Goal: Information Seeking & Learning: Learn about a topic

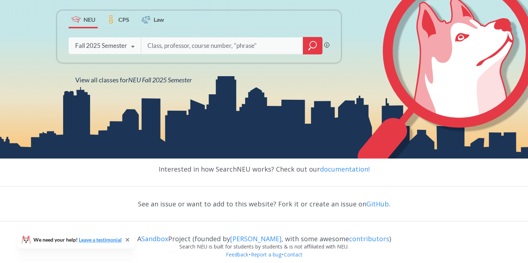
scroll to position [144, 0]
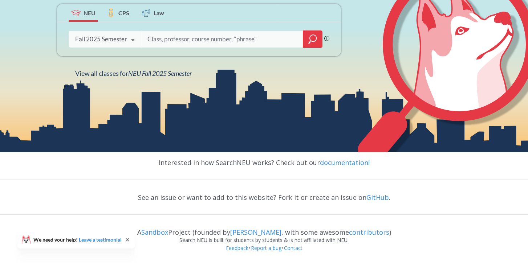
click at [314, 42] on icon "magnifying glass" at bounding box center [313, 39] width 9 height 10
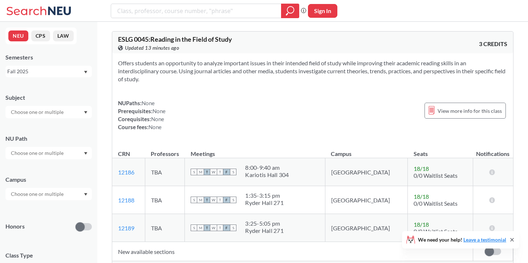
click at [49, 114] on input "text" at bounding box center [37, 112] width 61 height 9
click at [52, 129] on p "Computer Science" at bounding box center [50, 132] width 82 height 7
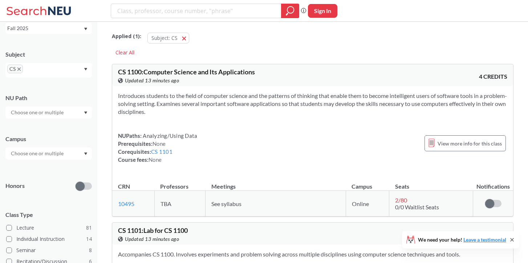
scroll to position [47, 0]
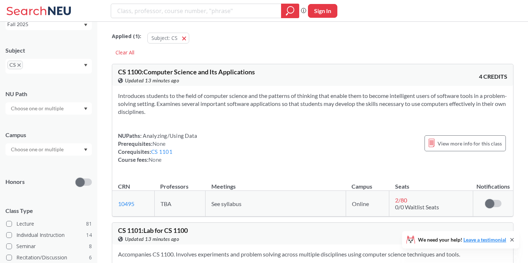
click at [81, 141] on div "Campus" at bounding box center [48, 140] width 87 height 32
click at [81, 150] on div at bounding box center [48, 150] width 87 height 12
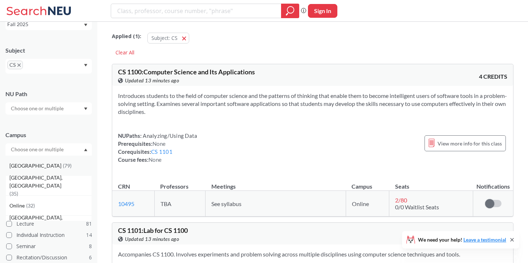
click at [77, 162] on div "Boston ( 79 )" at bounding box center [50, 166] width 82 height 8
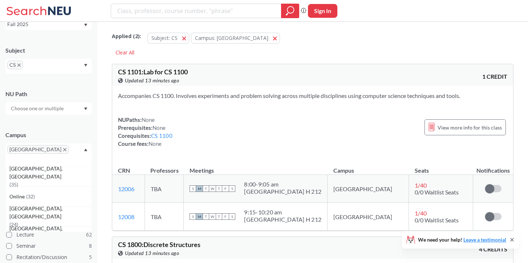
click at [82, 152] on div "[GEOGRAPHIC_DATA]" at bounding box center [48, 155] width 87 height 23
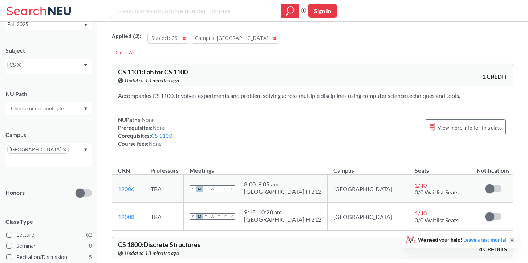
click at [82, 152] on div "[GEOGRAPHIC_DATA]" at bounding box center [48, 155] width 87 height 23
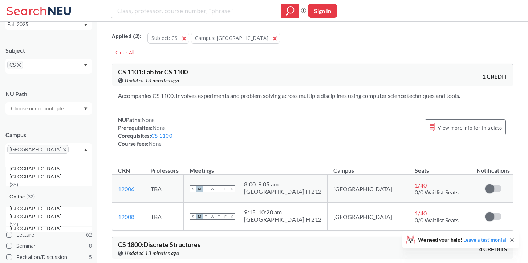
scroll to position [7, 0]
click at [58, 186] on div "Online ( 32 )" at bounding box center [50, 190] width 82 height 8
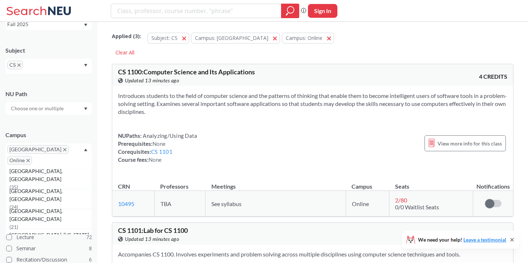
click at [67, 132] on div "Campus" at bounding box center [48, 135] width 87 height 8
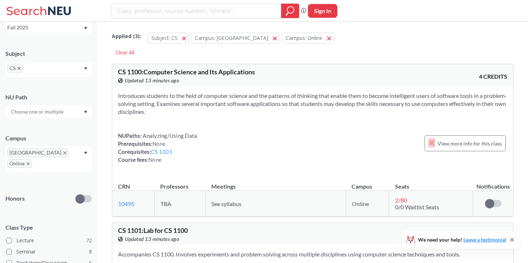
scroll to position [121, 0]
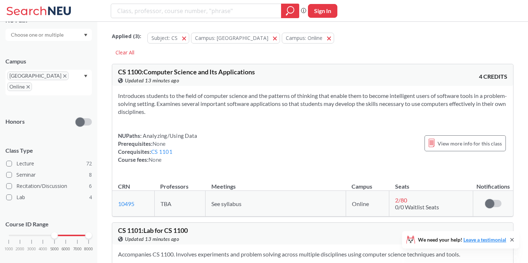
drag, startPoint x: 8, startPoint y: 224, endPoint x: 55, endPoint y: 226, distance: 46.2
click at [55, 233] on div at bounding box center [54, 236] width 7 height 7
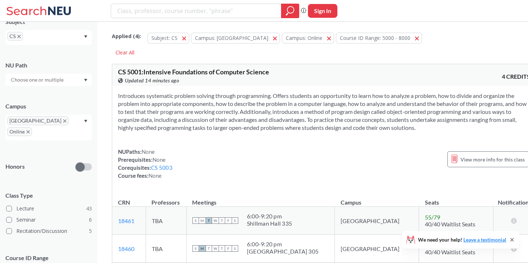
scroll to position [110, 0]
